Goal: Find specific page/section: Find specific page/section

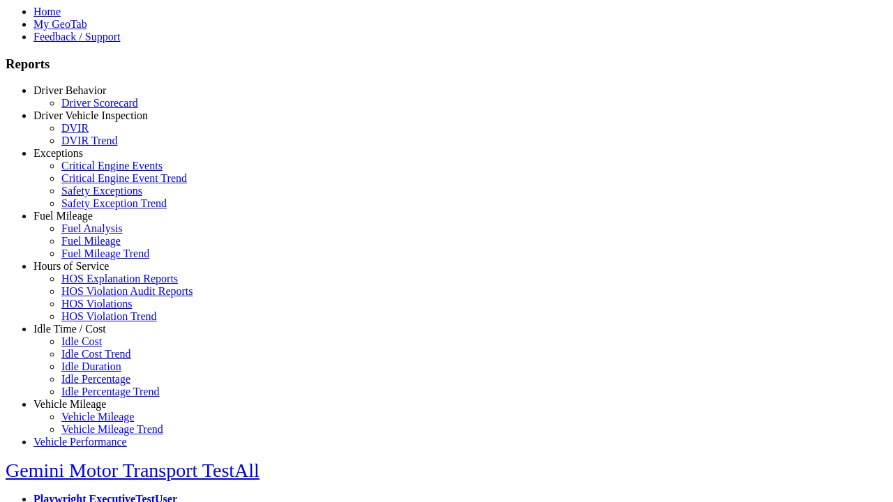
click at [80, 335] on link "Idle Time / Cost" at bounding box center [69, 329] width 73 height 12
click at [91, 347] on link "Idle Cost" at bounding box center [81, 342] width 40 height 12
type input "****"
type input "**"
